Goal: Download file/media

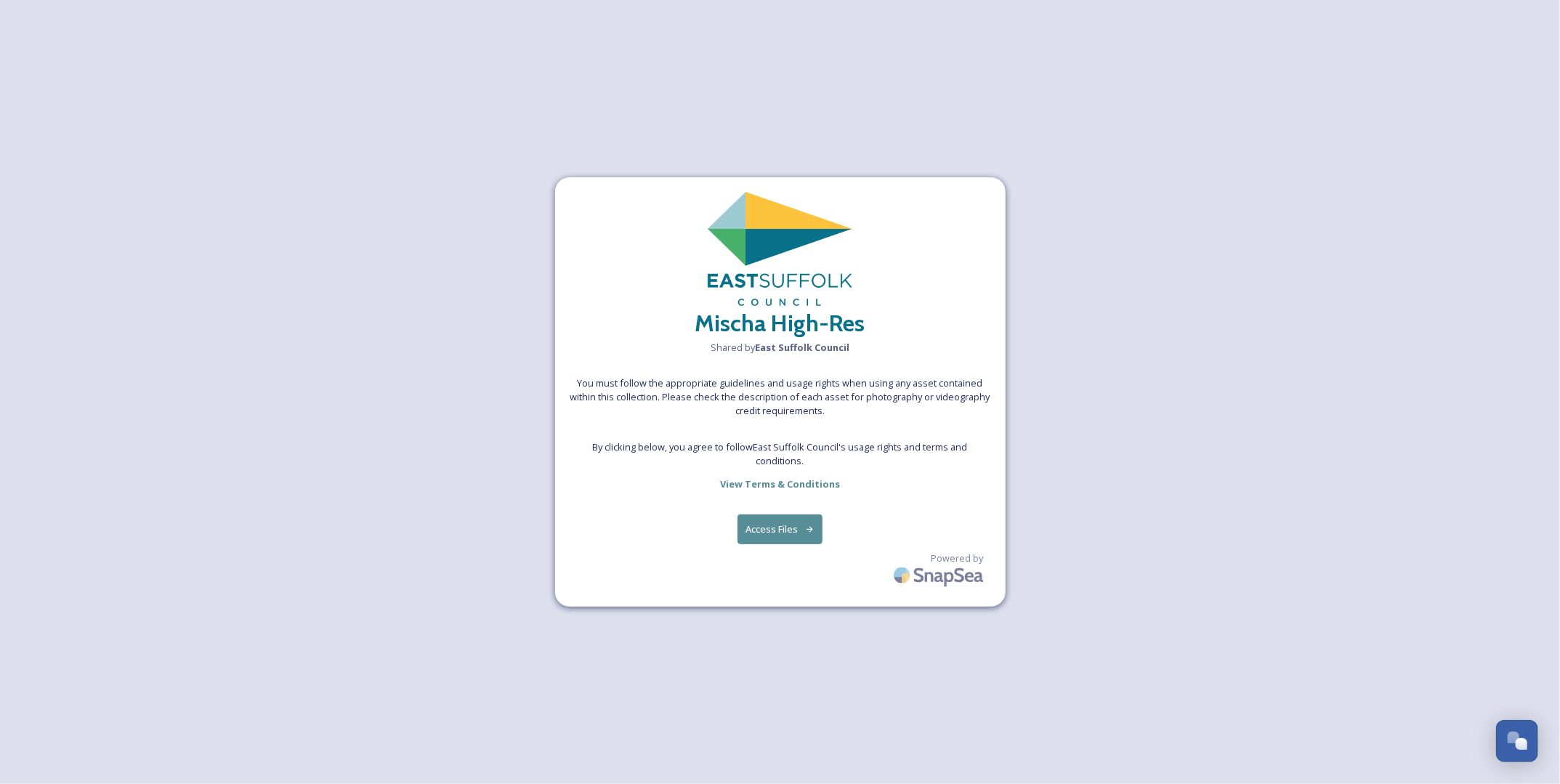
click at [773, 527] on button "Access Files" at bounding box center [779, 528] width 85 height 29
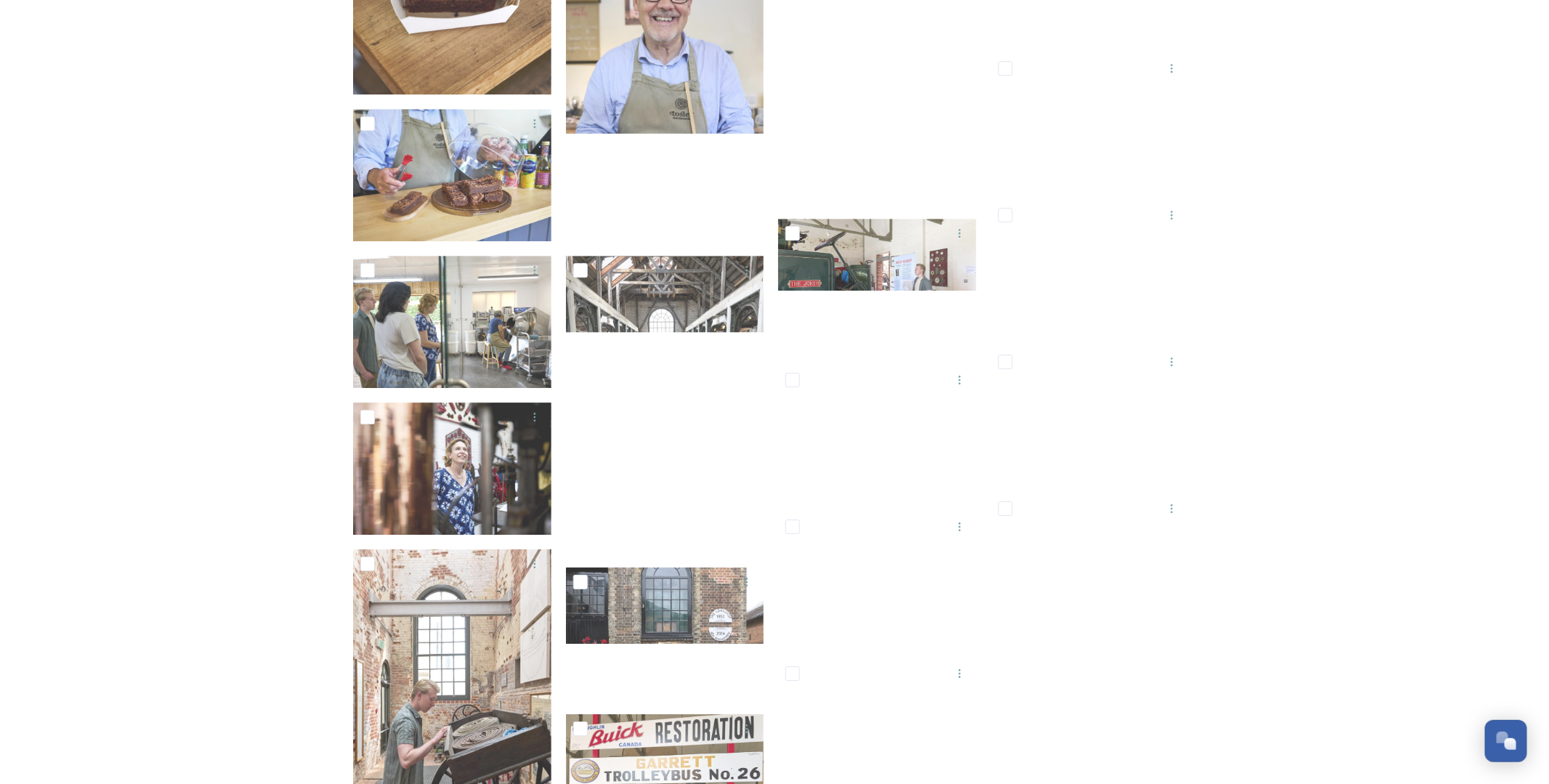
scroll to position [10168, 0]
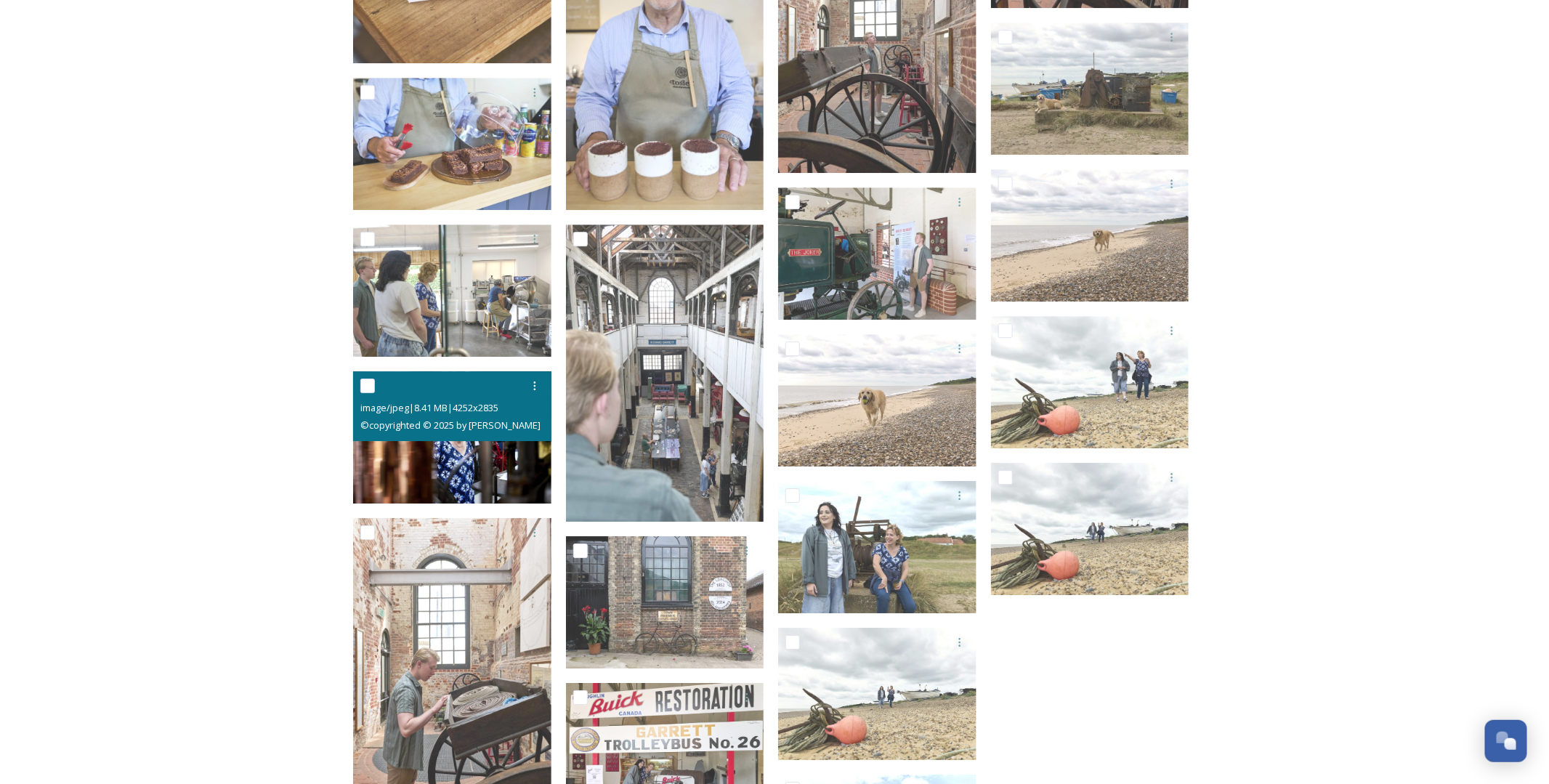
click at [369, 384] on input "checkbox" at bounding box center [367, 385] width 14 height 14
checkbox input "true"
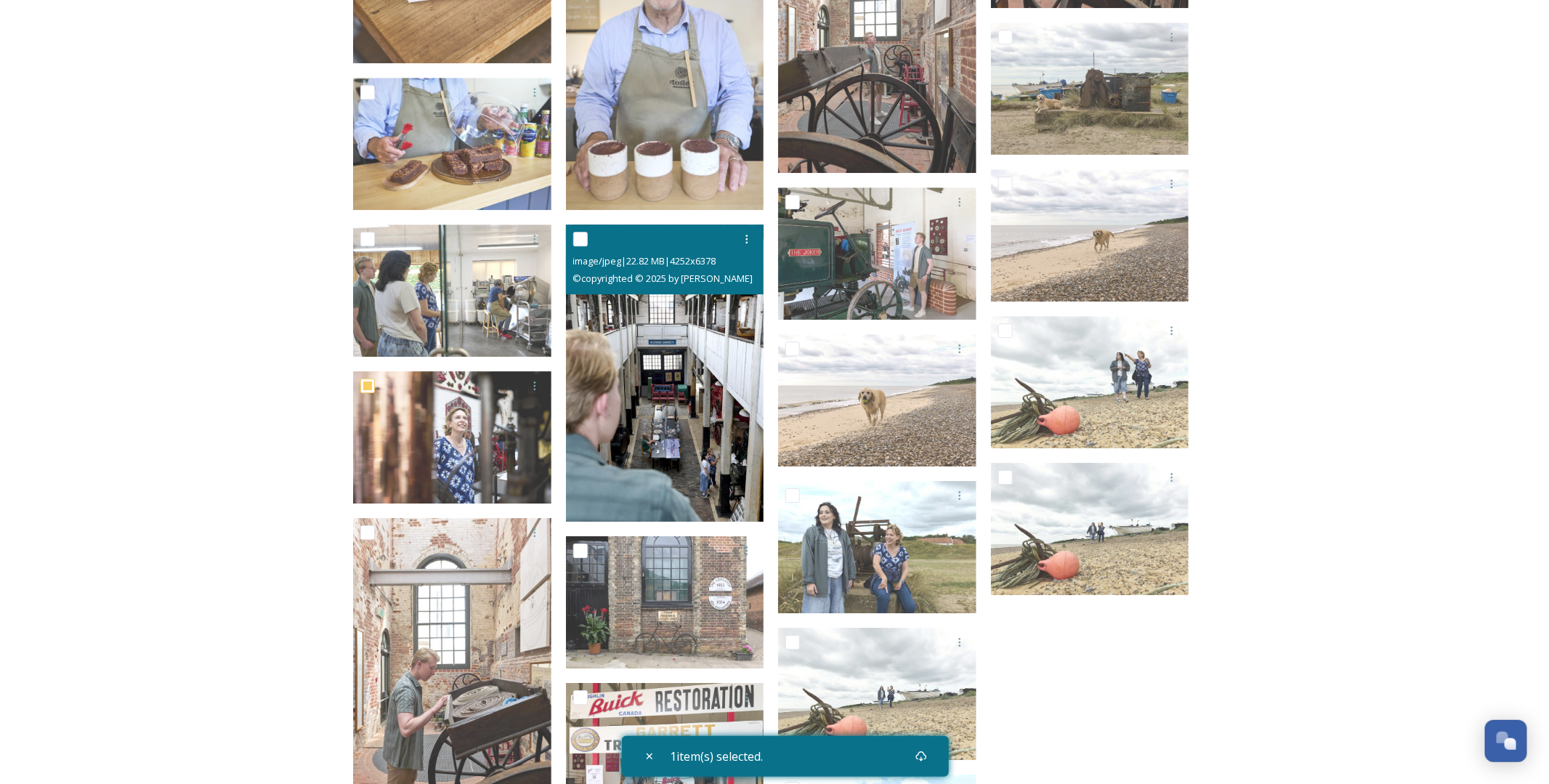
click at [581, 236] on input "checkbox" at bounding box center [580, 238] width 14 height 14
checkbox input "true"
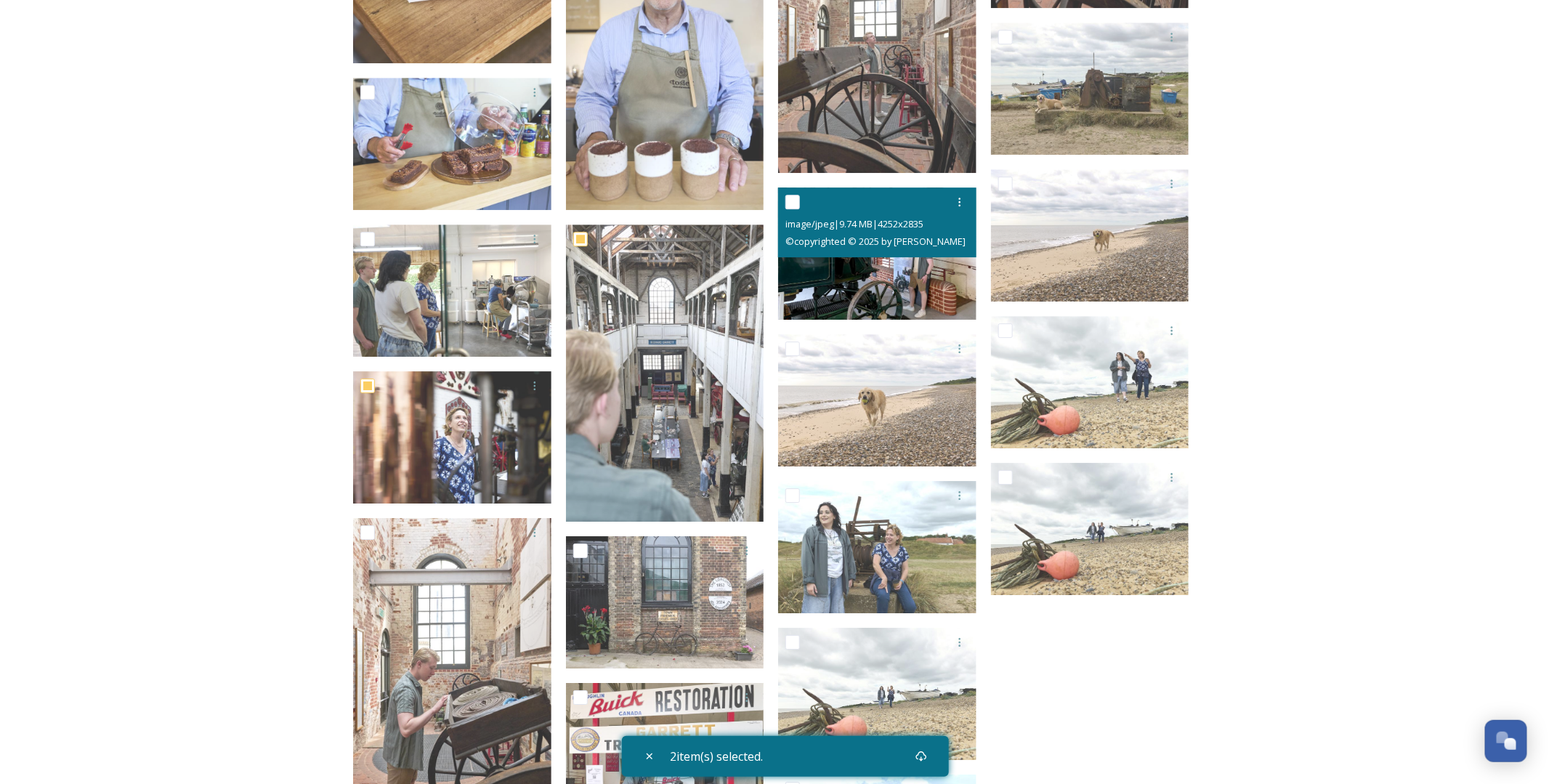
click at [795, 200] on input "checkbox" at bounding box center [792, 201] width 14 height 14
checkbox input "true"
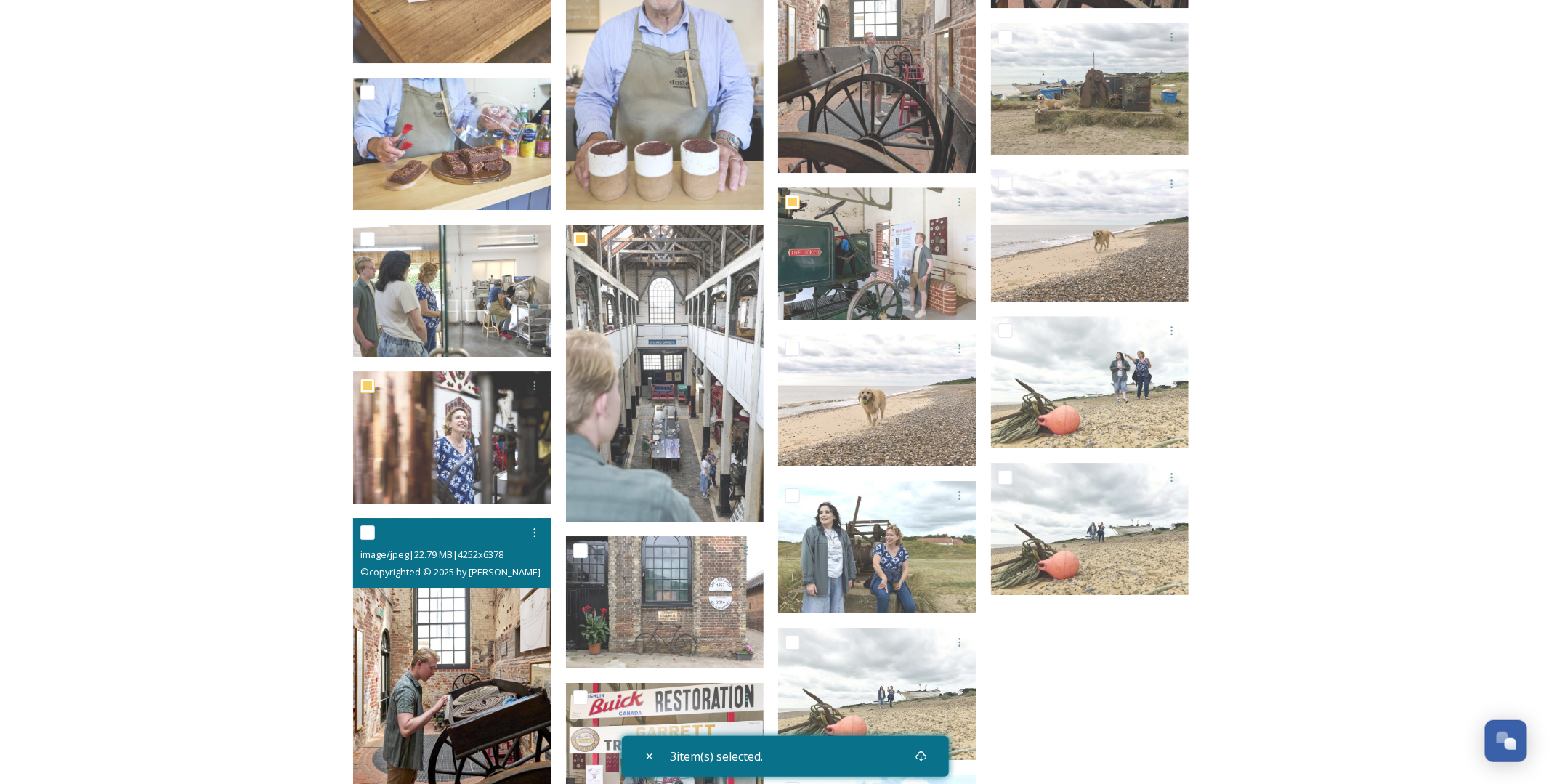
click at [369, 531] on input "checkbox" at bounding box center [367, 532] width 14 height 14
checkbox input "true"
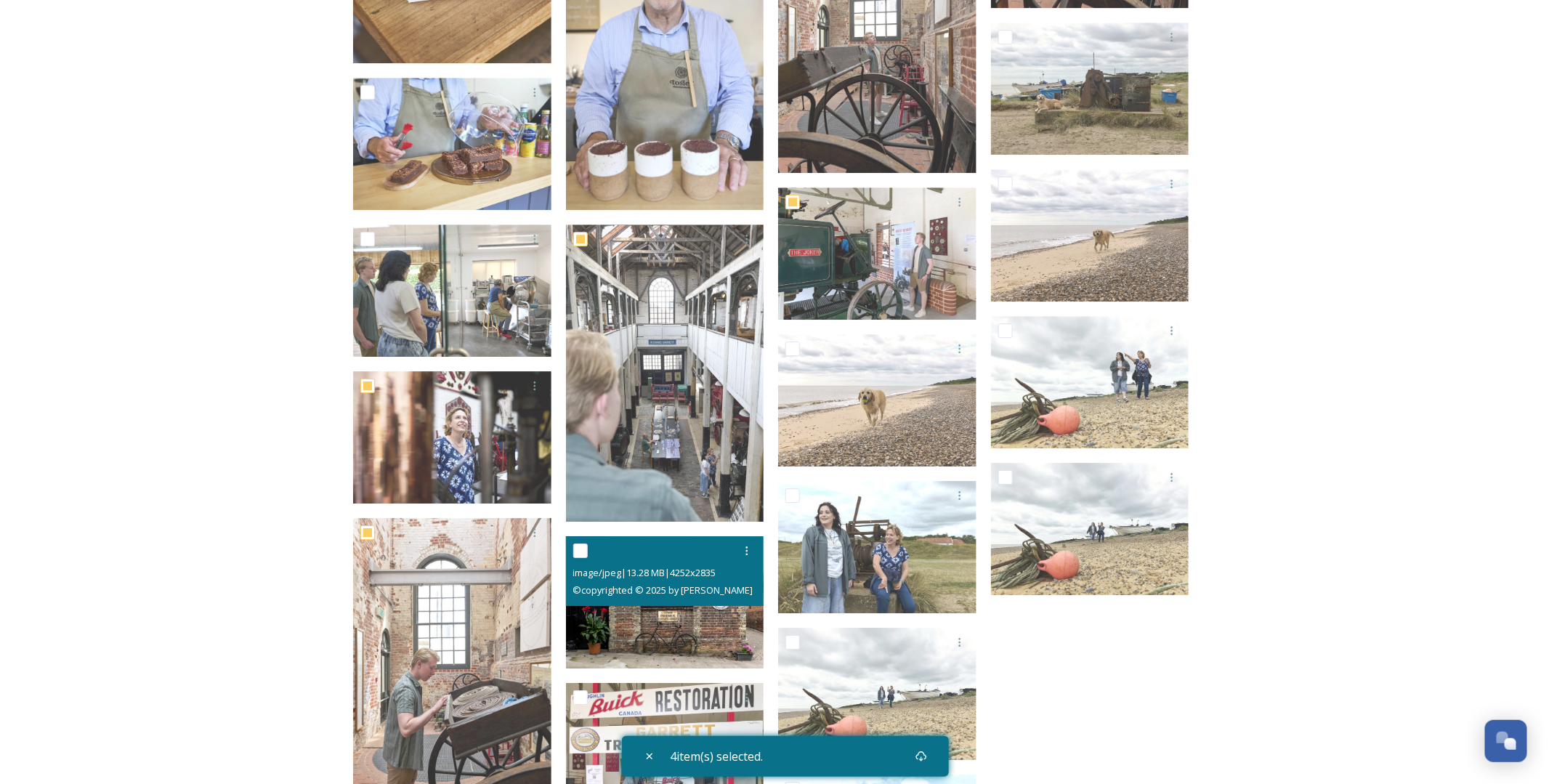
click at [580, 548] on input "checkbox" at bounding box center [580, 550] width 14 height 14
checkbox input "true"
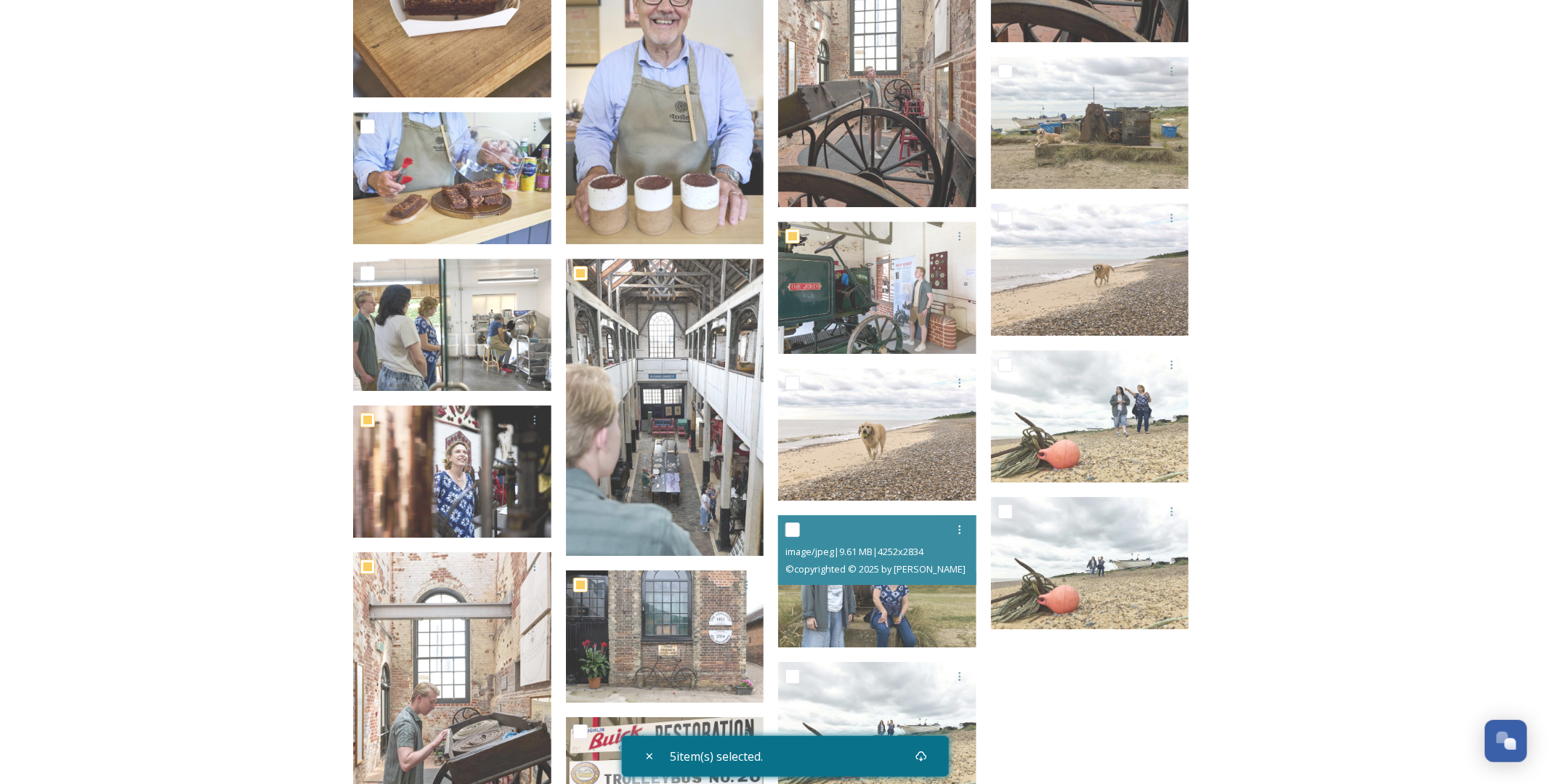
scroll to position [9951, 0]
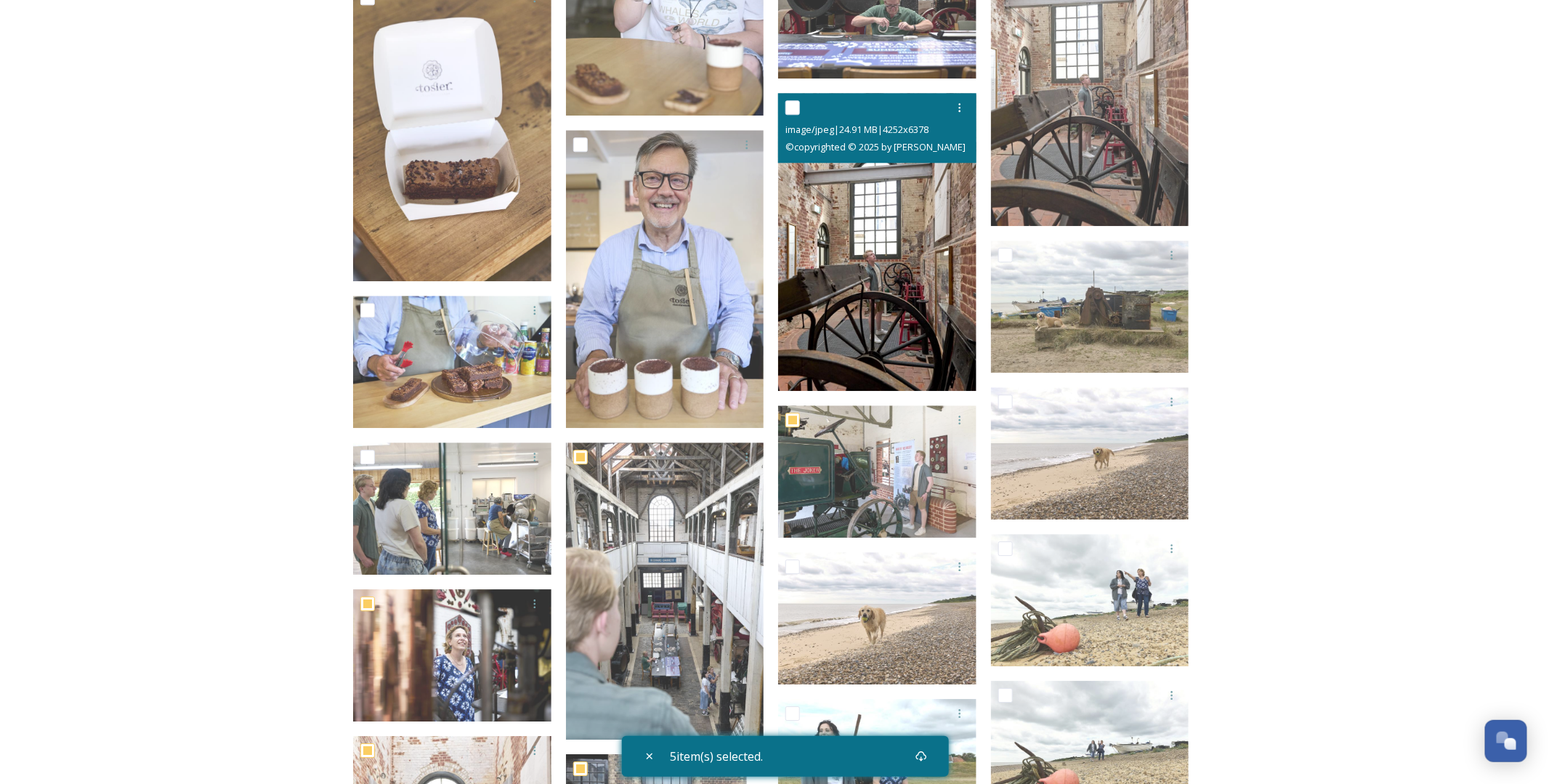
click at [796, 107] on input "checkbox" at bounding box center [792, 107] width 14 height 14
checkbox input "true"
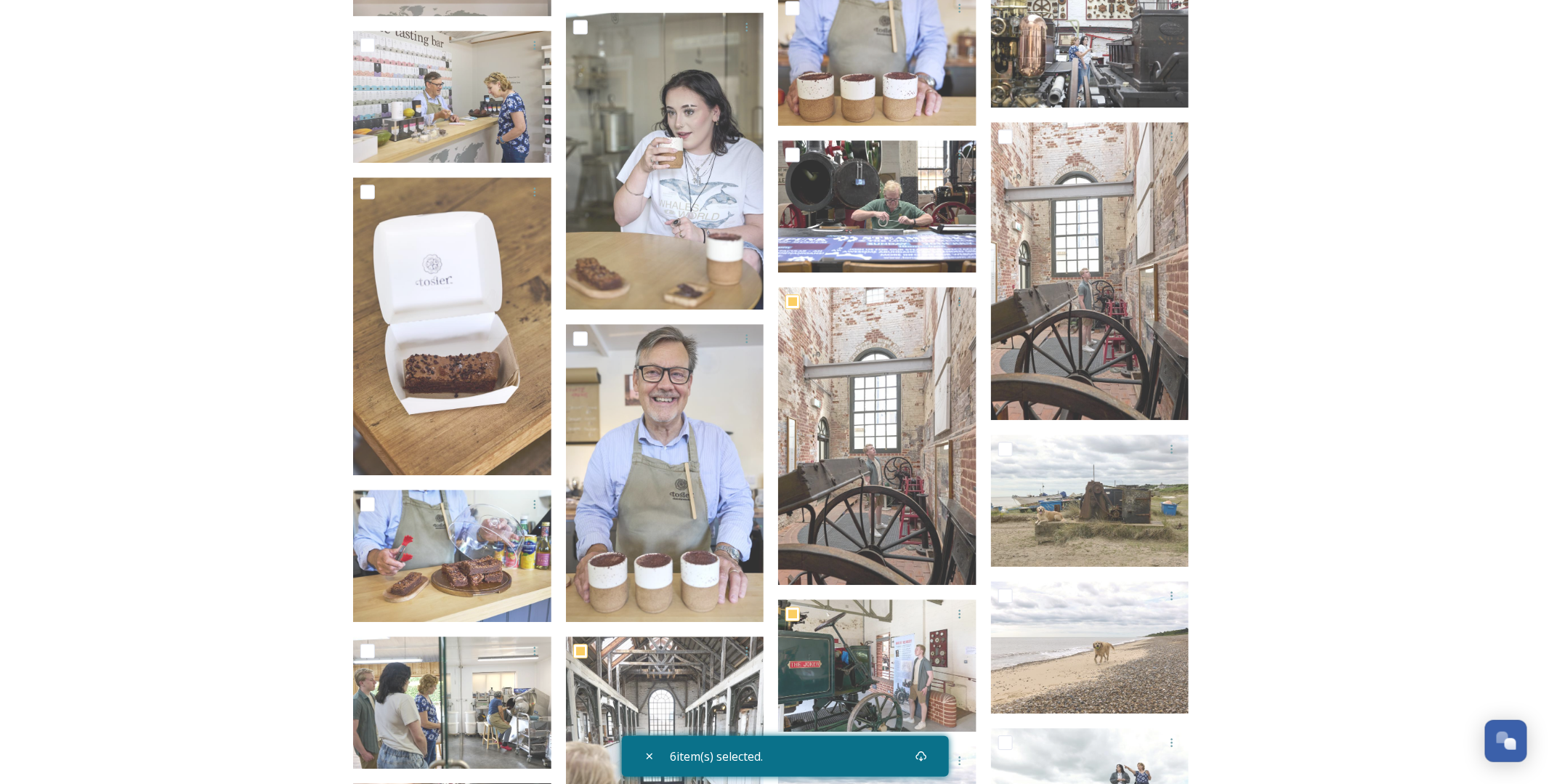
scroll to position [9733, 0]
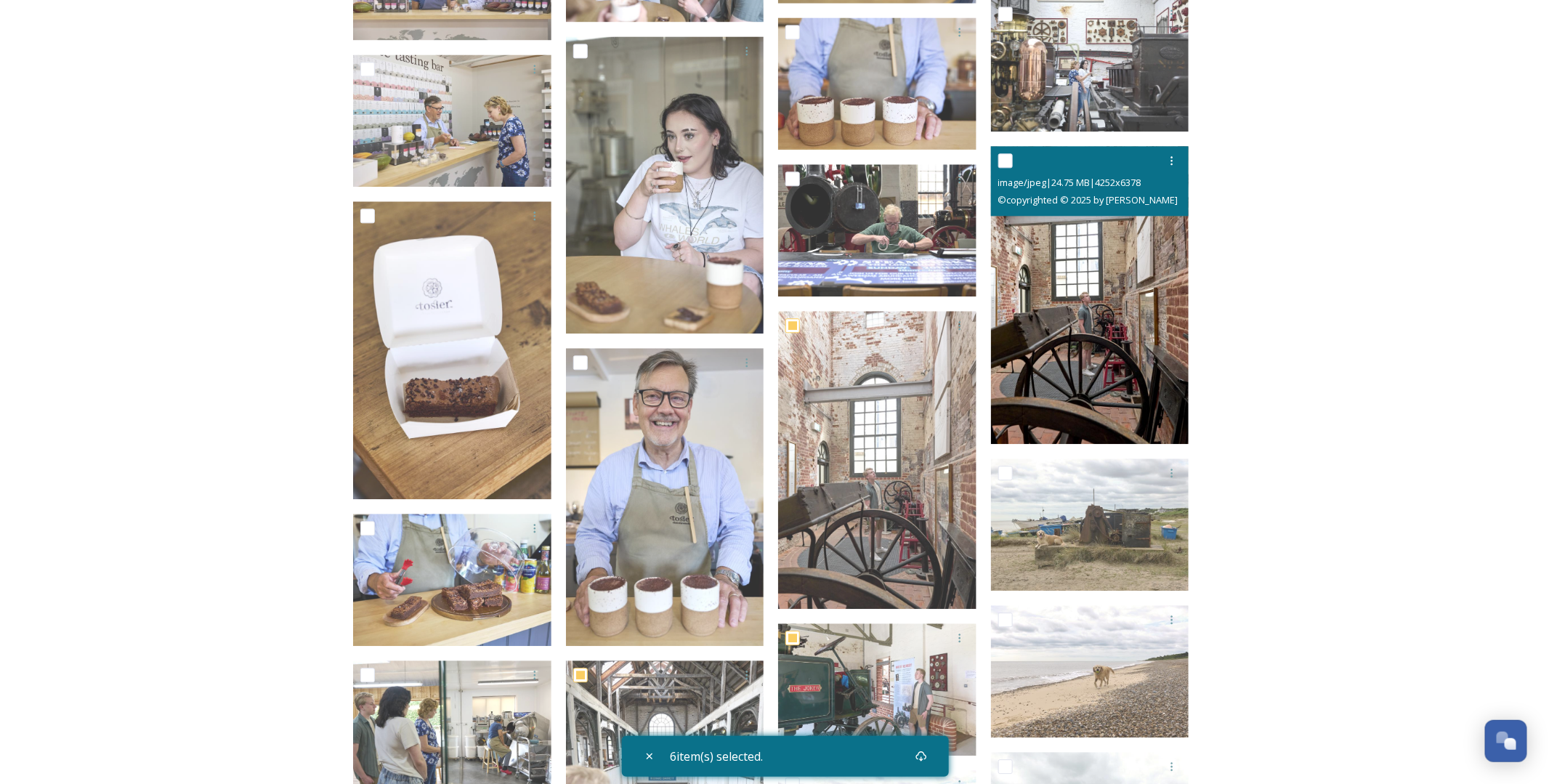
click at [1006, 160] on input "checkbox" at bounding box center [1005, 160] width 14 height 14
checkbox input "true"
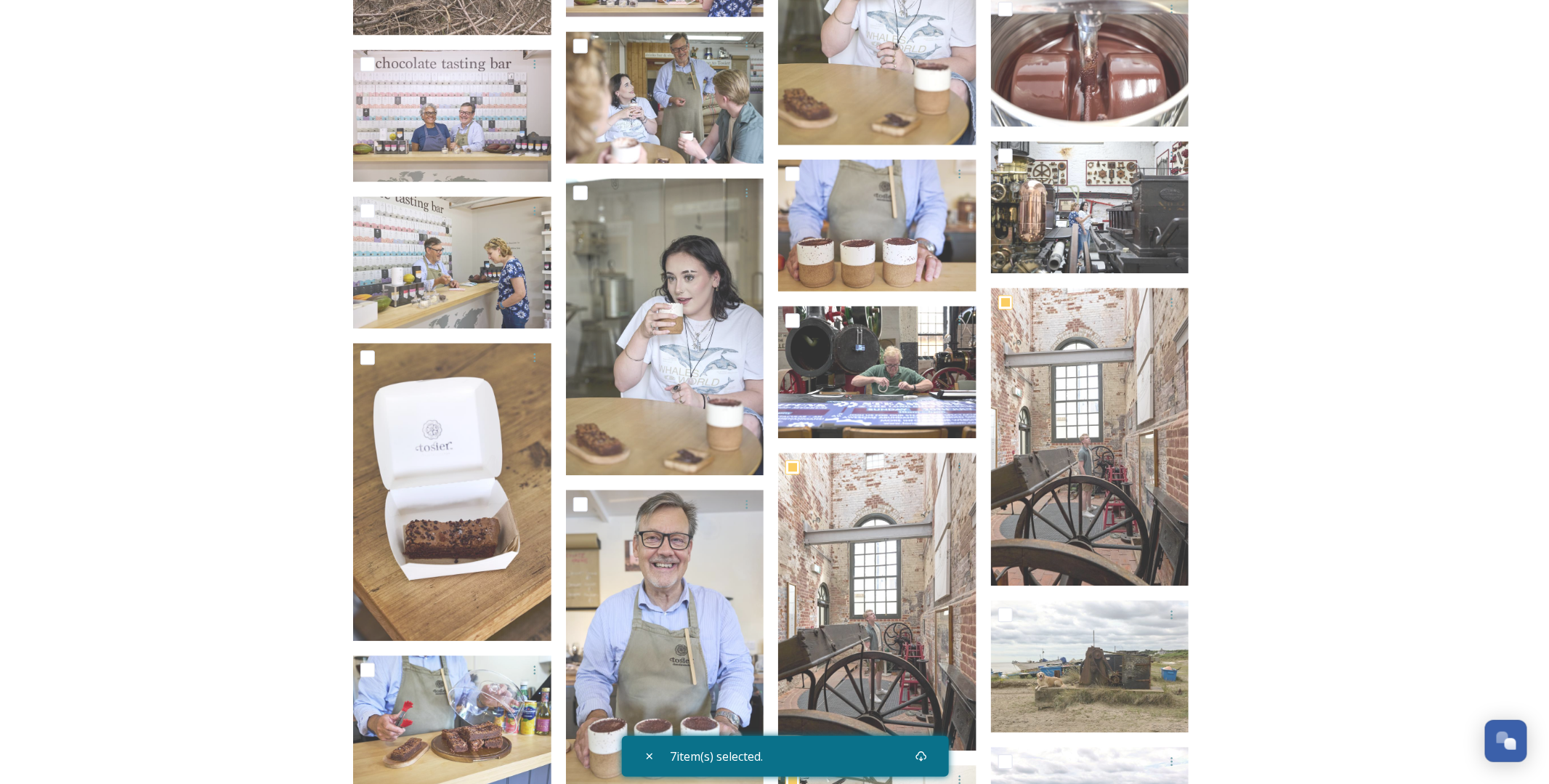
scroll to position [9587, 0]
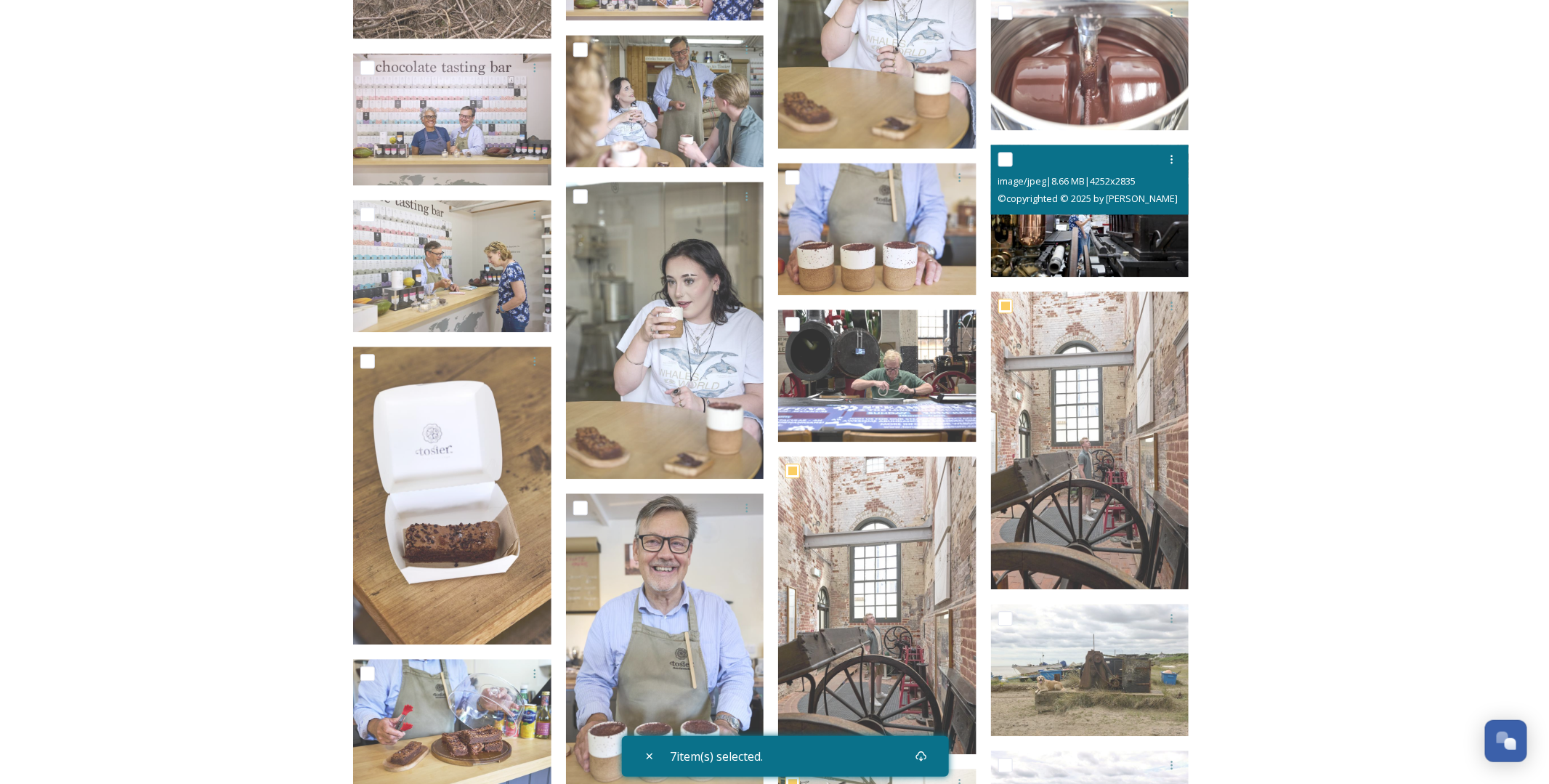
click at [1005, 157] on input "checkbox" at bounding box center [1005, 158] width 14 height 14
checkbox input "true"
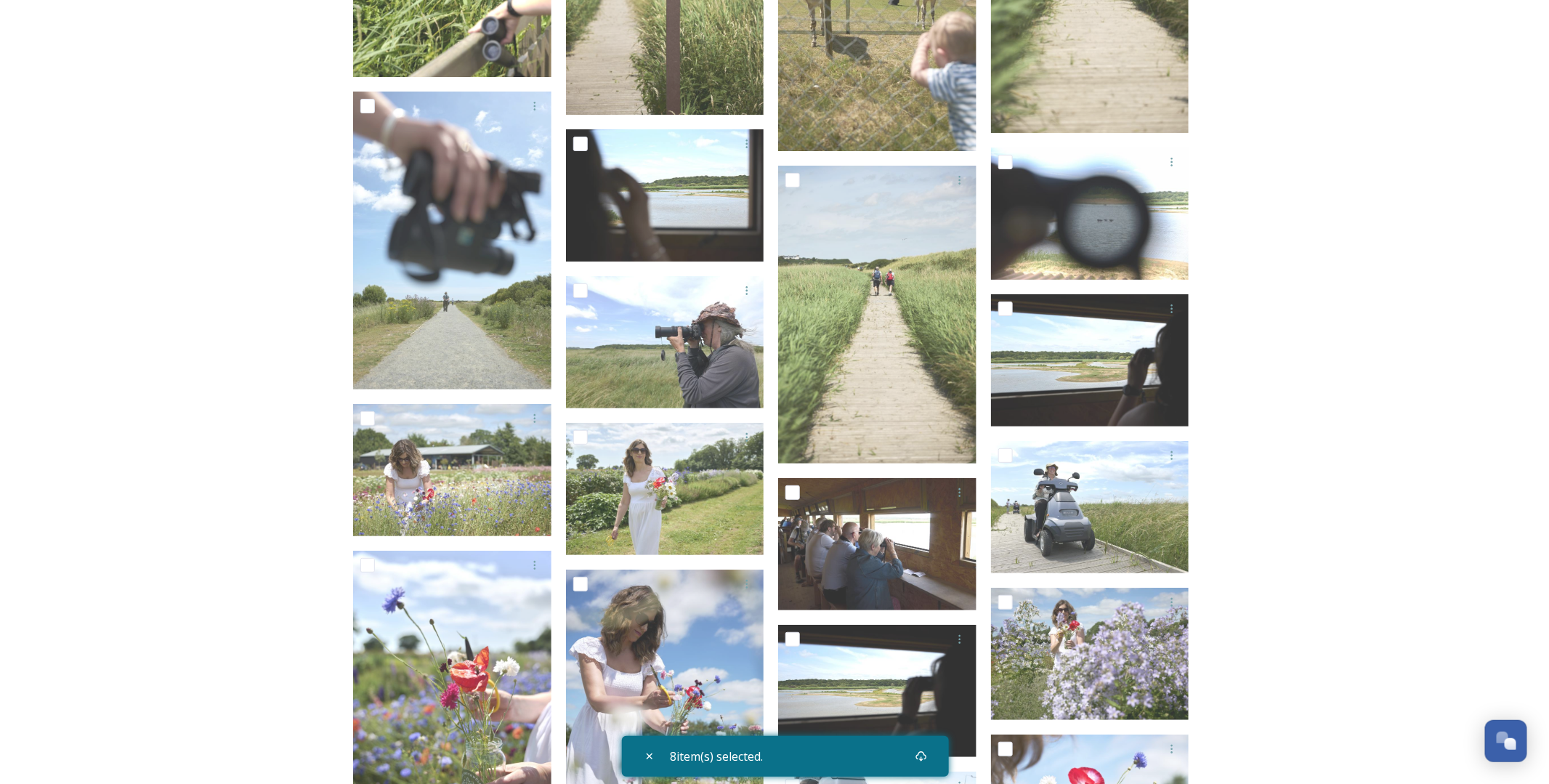
scroll to position [3050, 0]
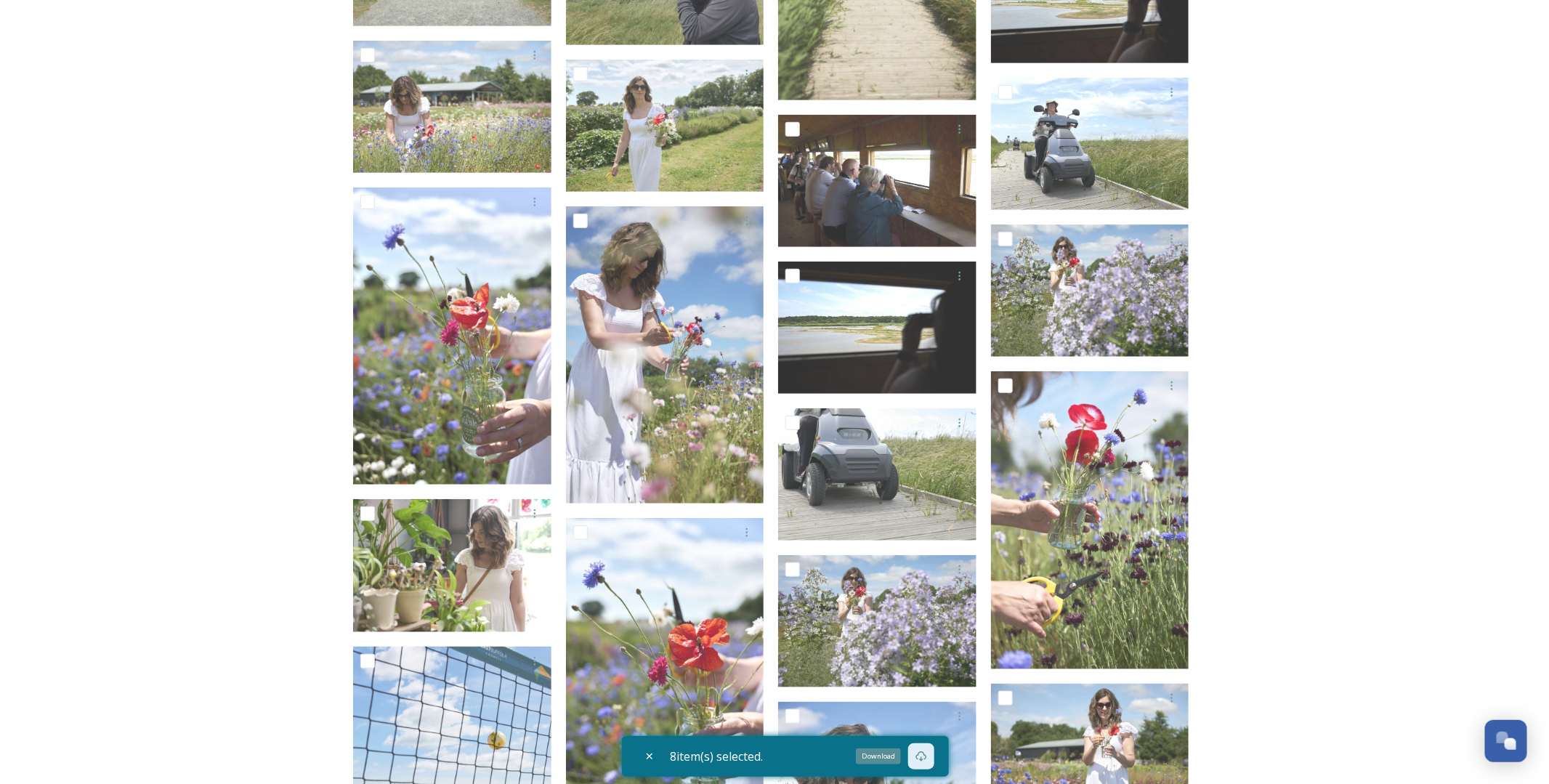
click at [926, 755] on icon at bounding box center [921, 756] width 12 height 12
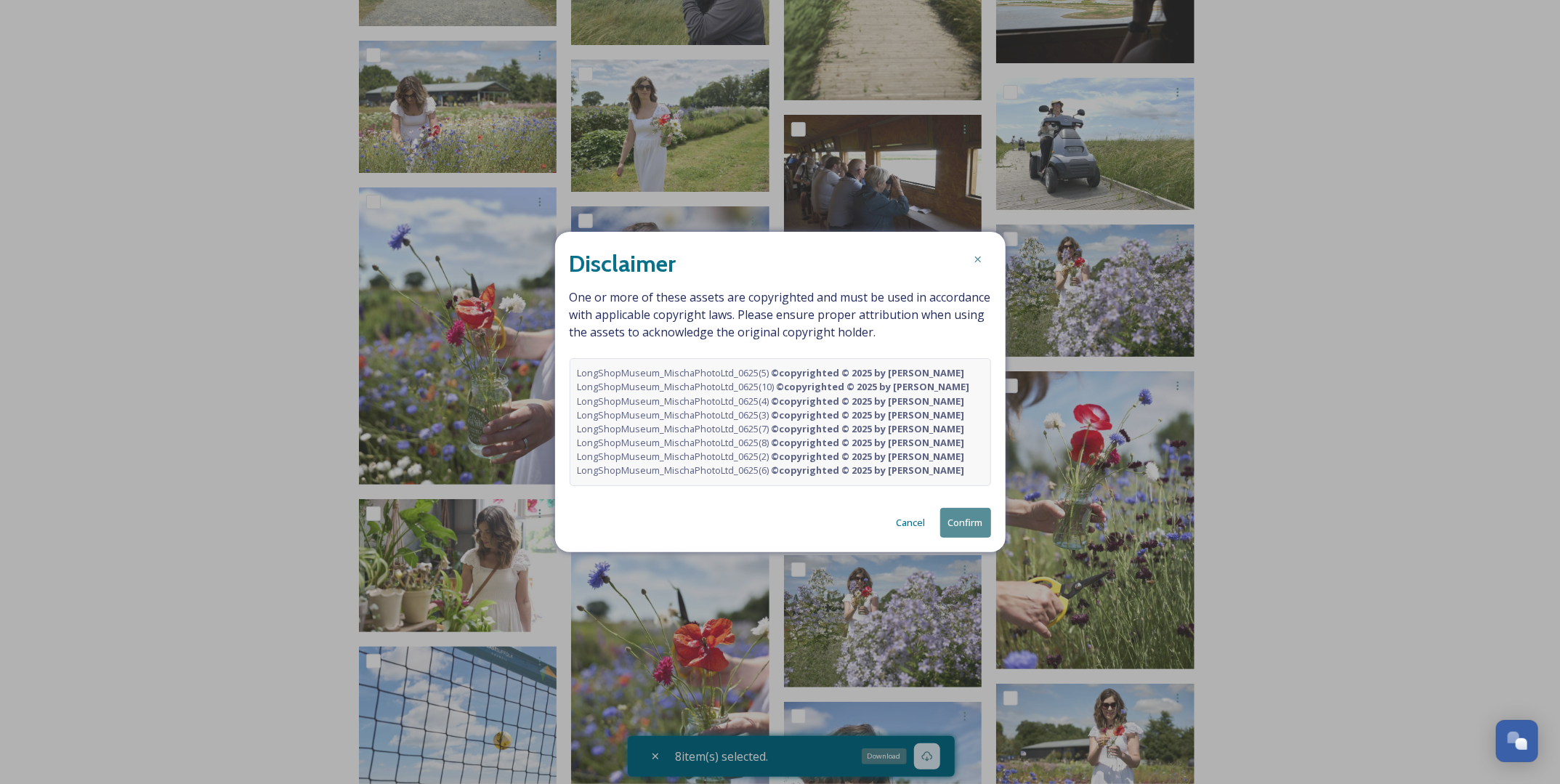
click at [969, 518] on button "Confirm" at bounding box center [965, 522] width 50 height 29
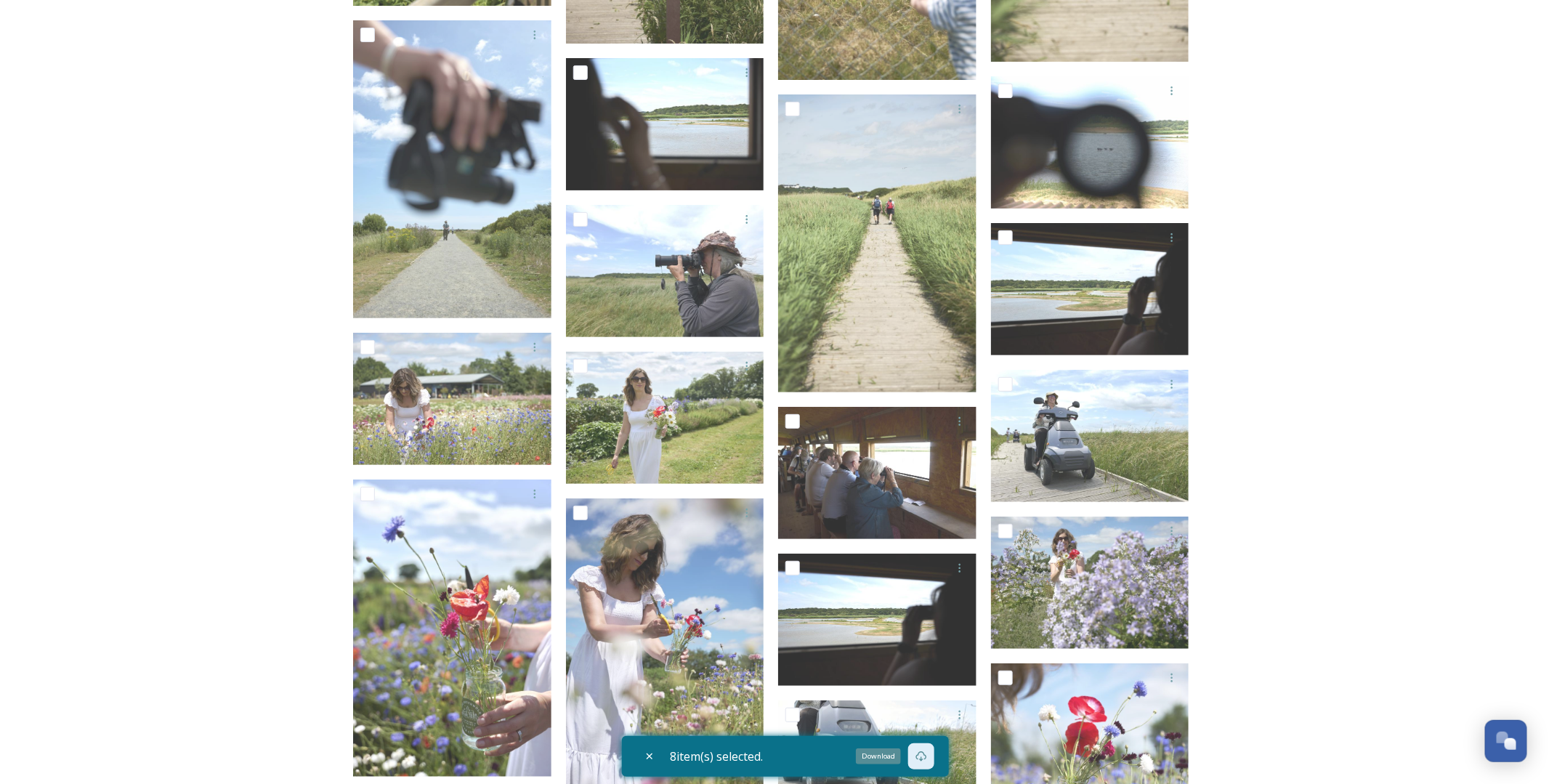
scroll to position [2470, 0]
